Goal: Find specific page/section: Find specific page/section

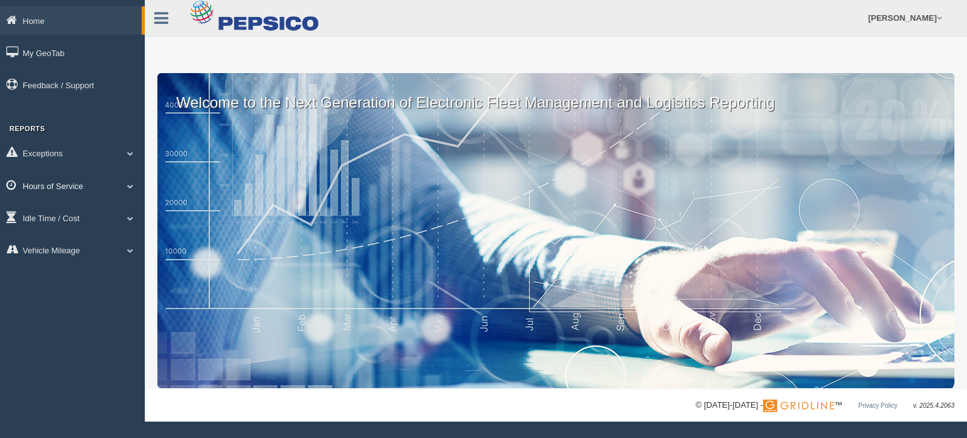
click at [128, 185] on span at bounding box center [130, 186] width 16 height 6
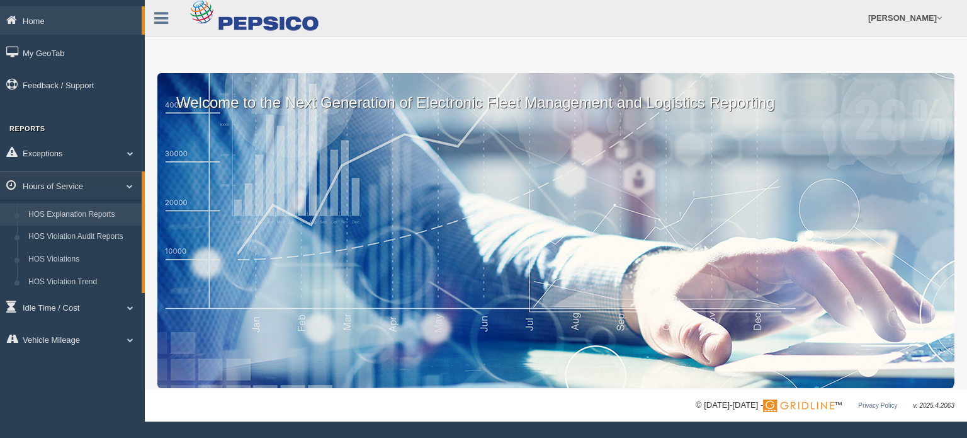
click at [117, 214] on link "HOS Explanation Reports" at bounding box center [82, 214] width 119 height 23
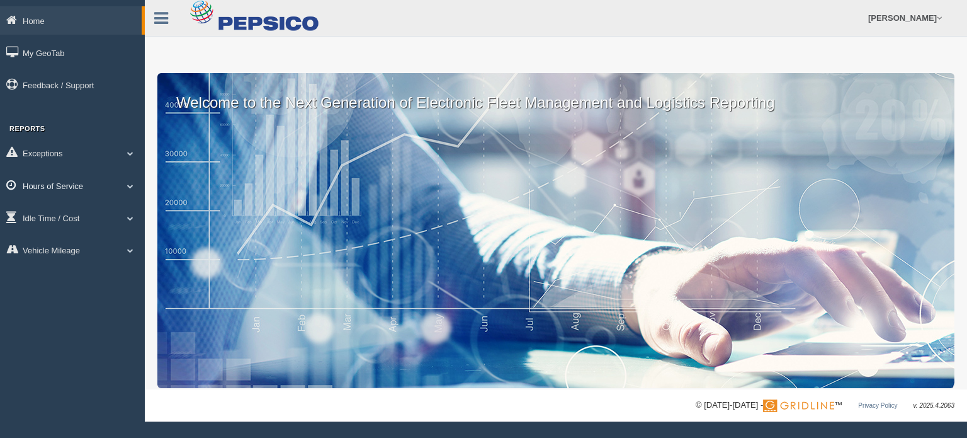
click at [132, 183] on span at bounding box center [130, 186] width 16 height 6
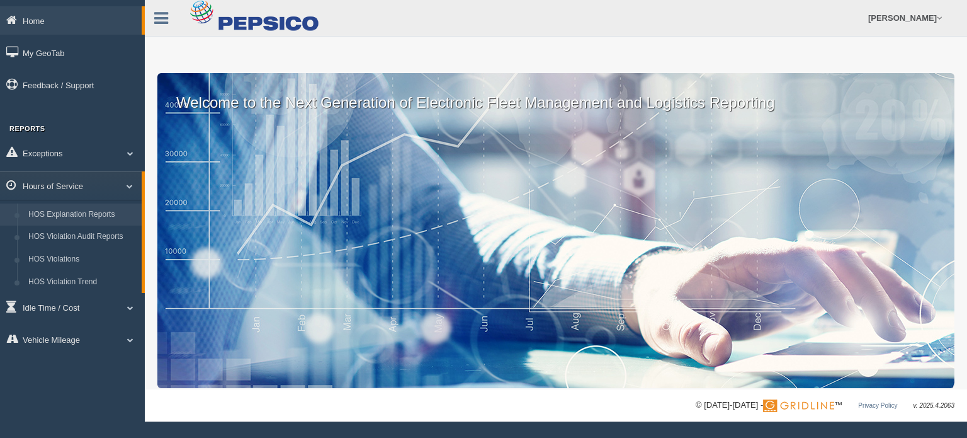
click at [120, 210] on link "HOS Explanation Reports" at bounding box center [82, 214] width 119 height 23
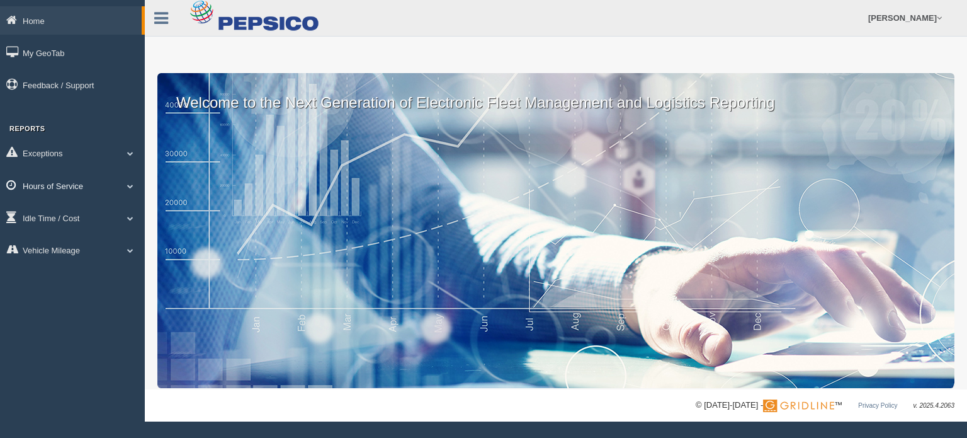
click at [130, 185] on span at bounding box center [130, 186] width 16 height 6
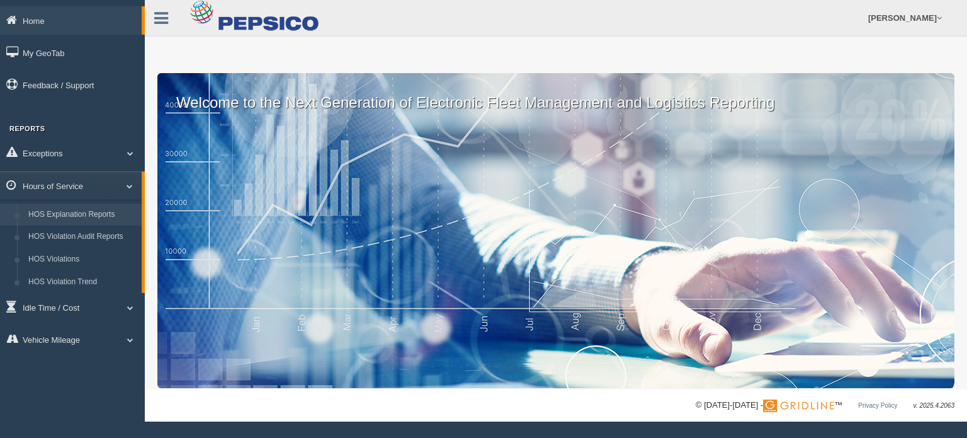
click at [118, 210] on link "HOS Explanation Reports" at bounding box center [82, 214] width 119 height 23
